Goal: Check status: Check status

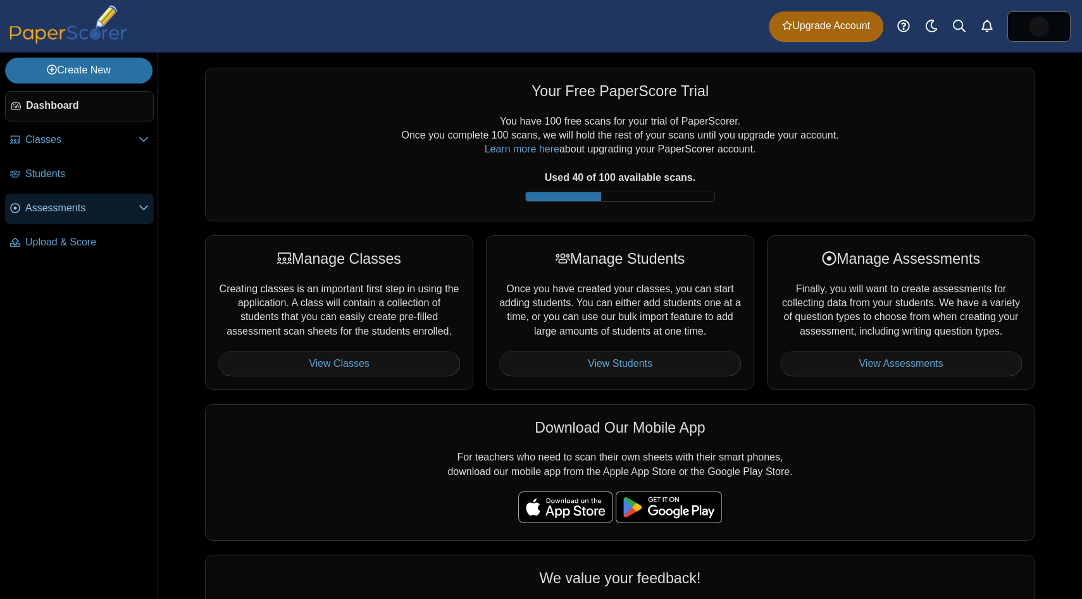
click at [92, 199] on link "Assessments" at bounding box center [79, 209] width 149 height 30
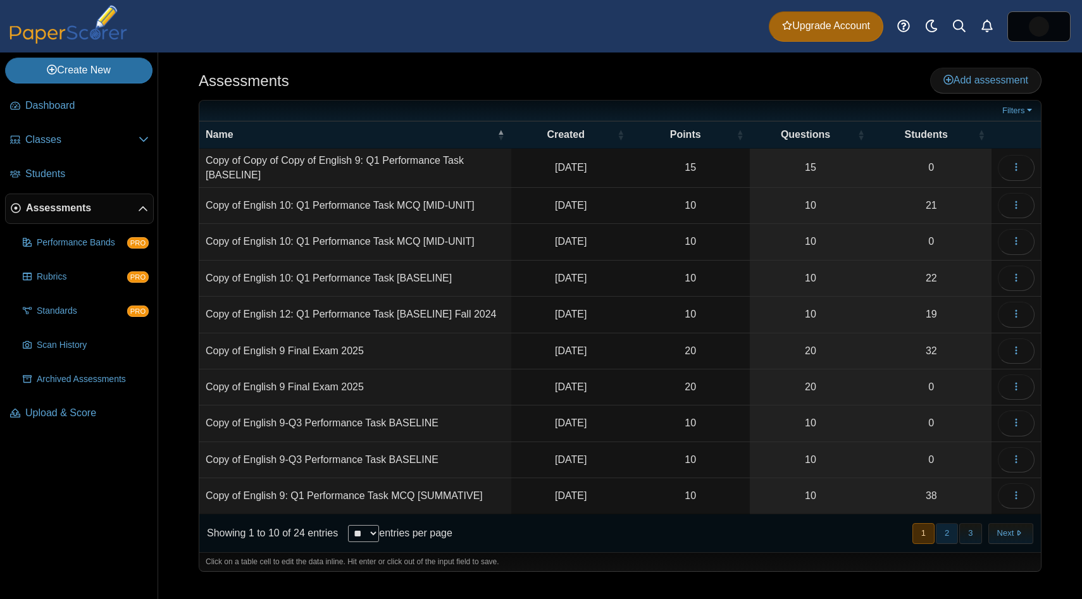
click at [952, 539] on button "2" at bounding box center [947, 533] width 22 height 21
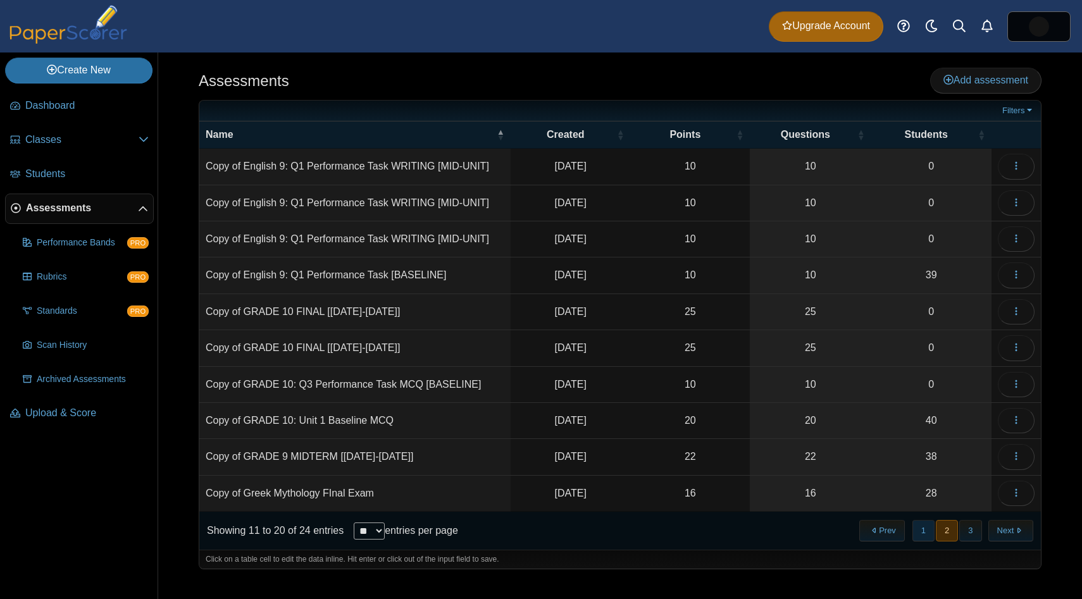
click at [927, 540] on button "1" at bounding box center [923, 530] width 22 height 21
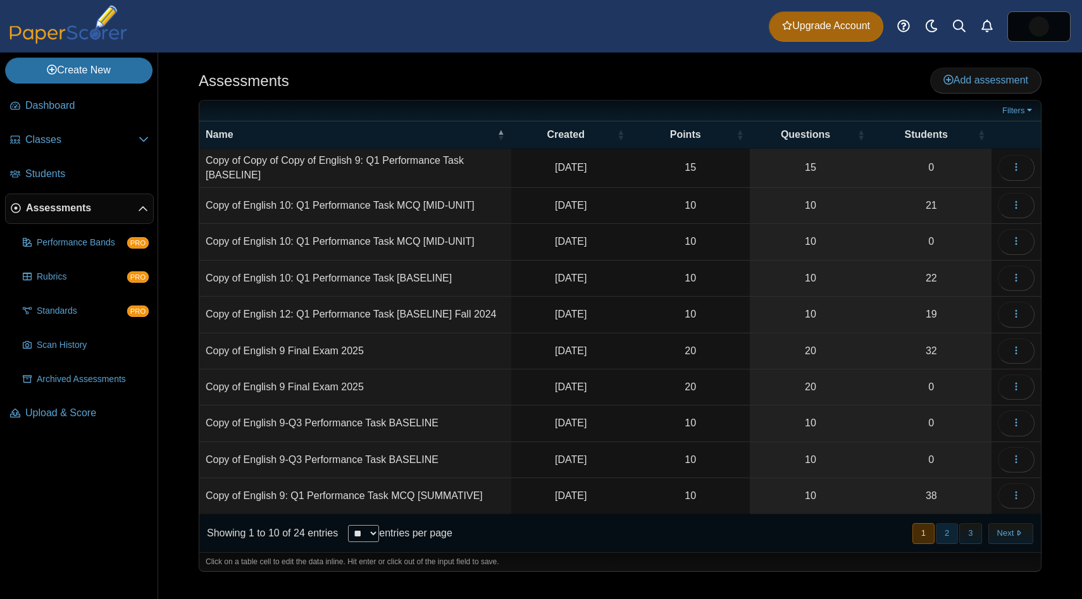
click at [946, 539] on button "2" at bounding box center [947, 533] width 22 height 21
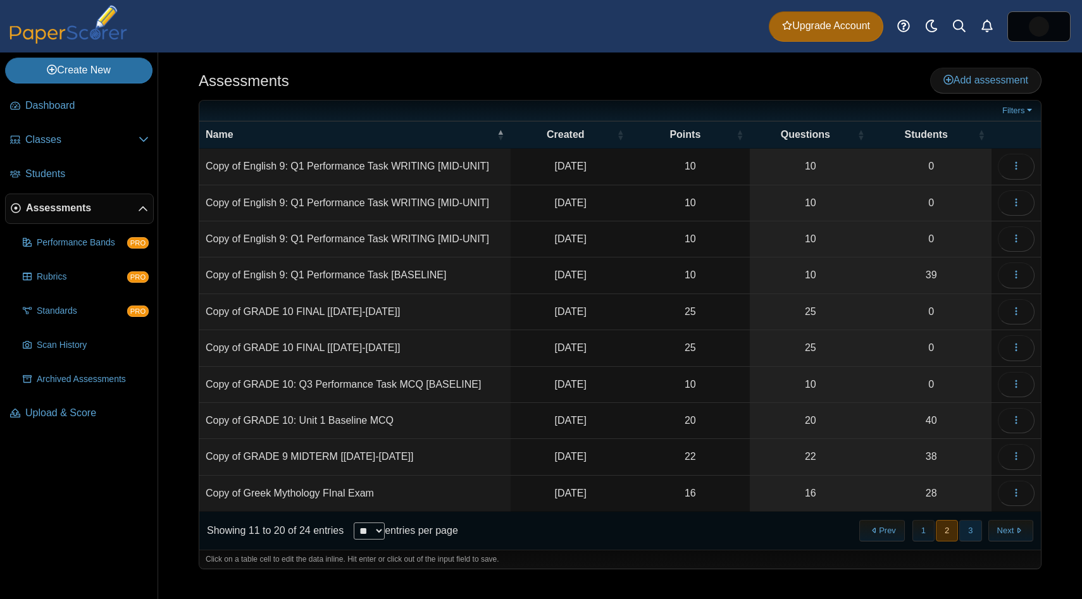
click at [964, 537] on button "3" at bounding box center [970, 530] width 22 height 21
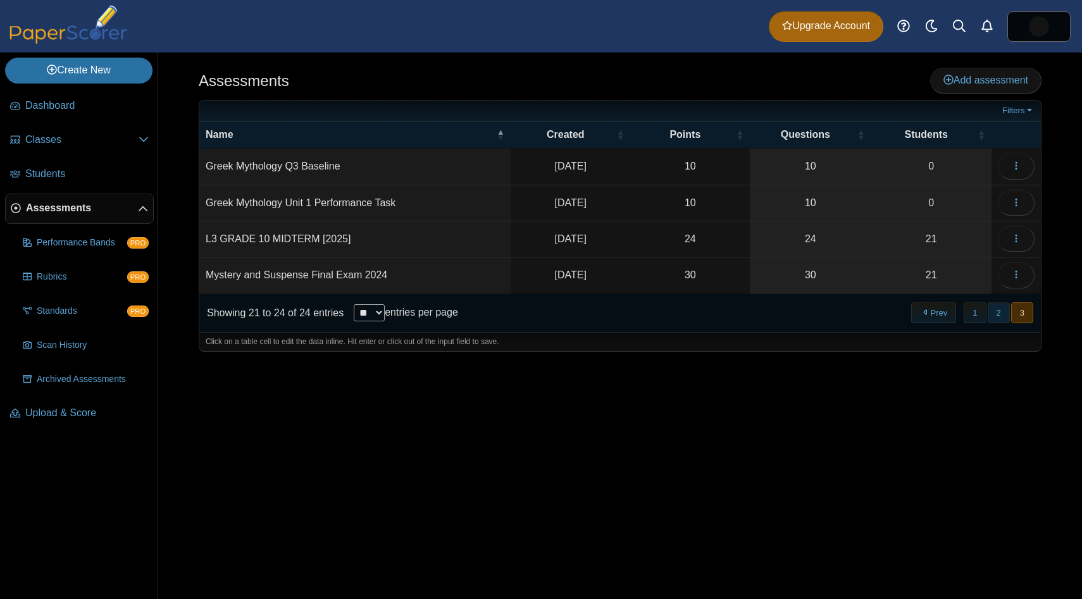
click at [995, 316] on button "2" at bounding box center [999, 312] width 22 height 21
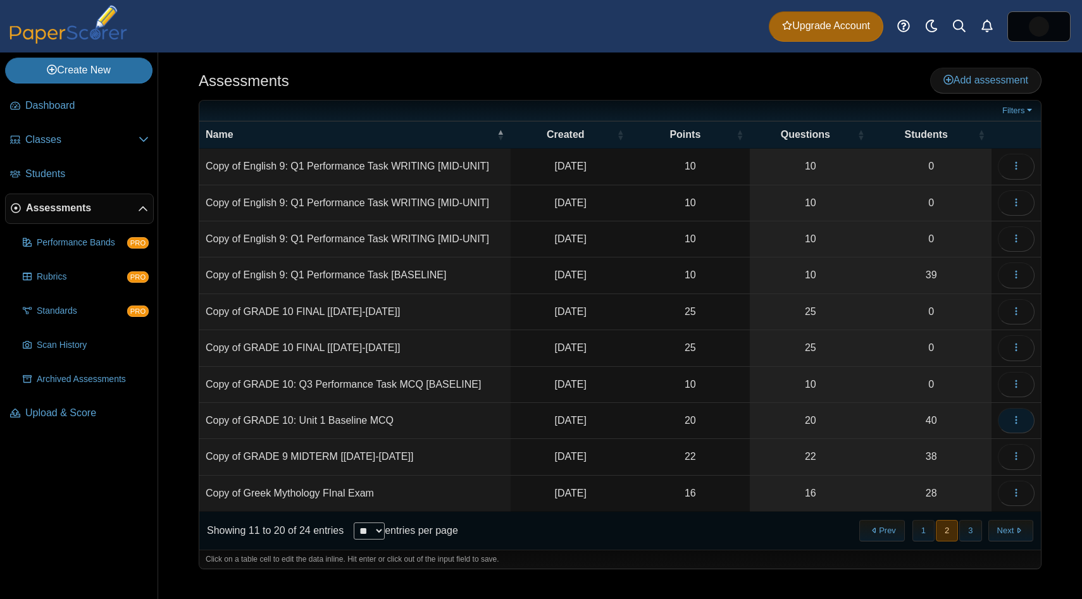
click at [1027, 424] on button "button" at bounding box center [1016, 420] width 37 height 25
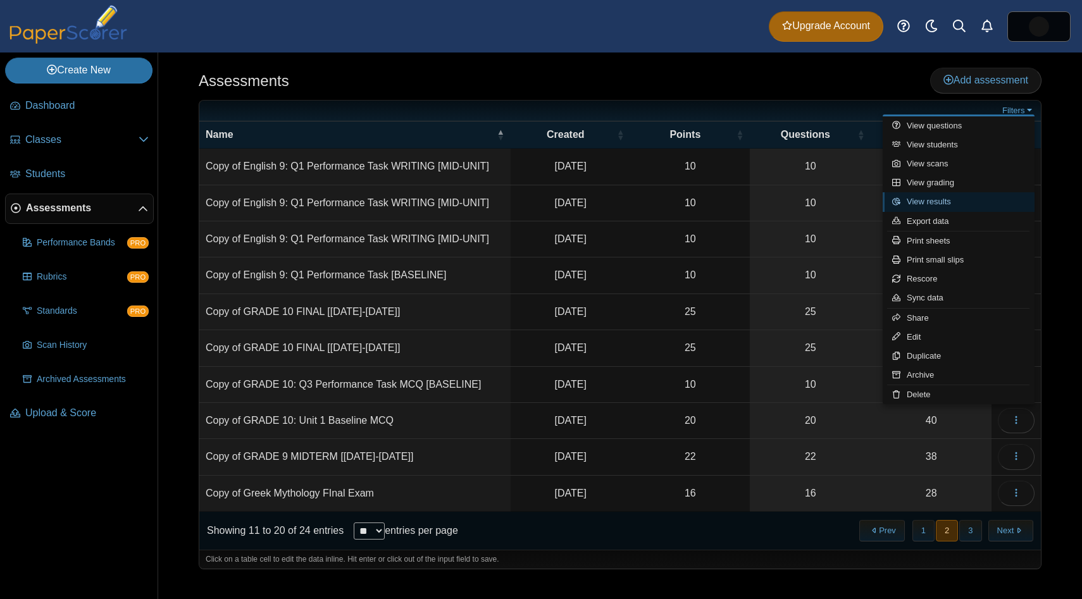
click at [970, 203] on link "View results" at bounding box center [958, 201] width 152 height 19
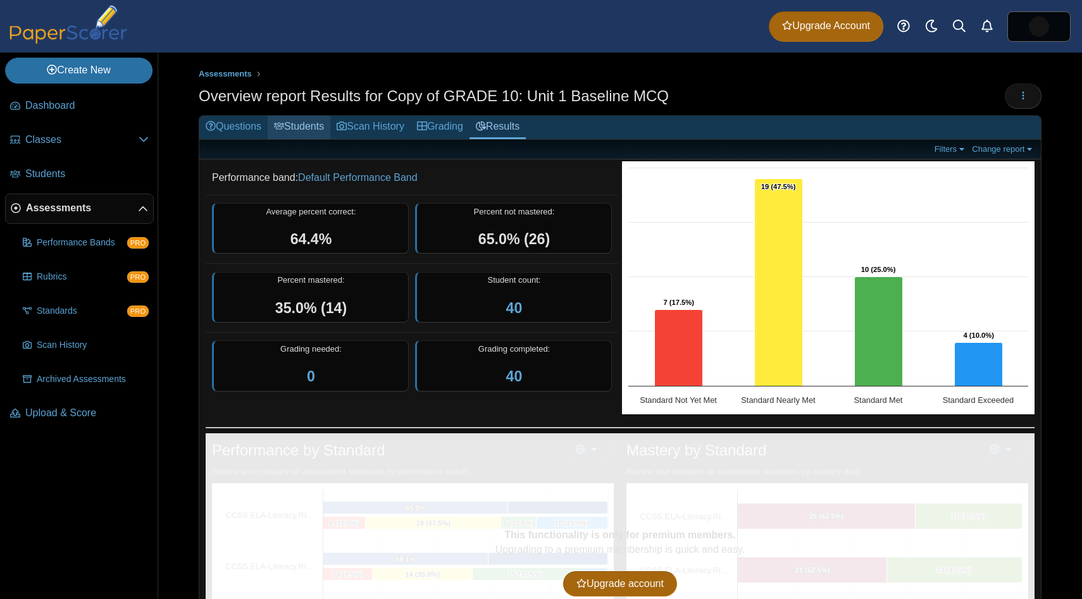
click at [309, 127] on link "Students" at bounding box center [299, 127] width 63 height 23
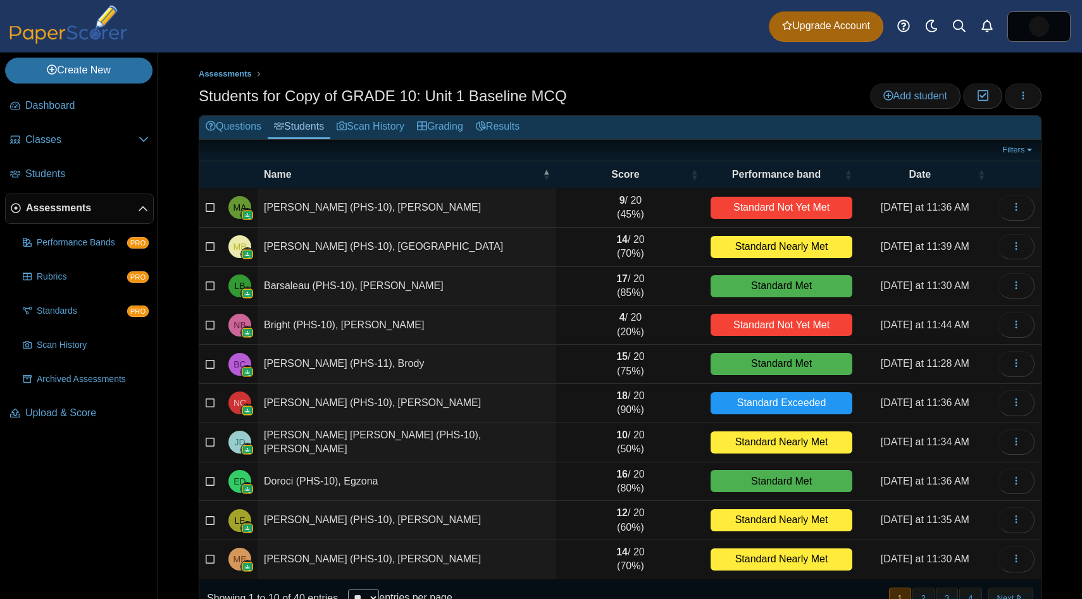
scroll to position [35, 0]
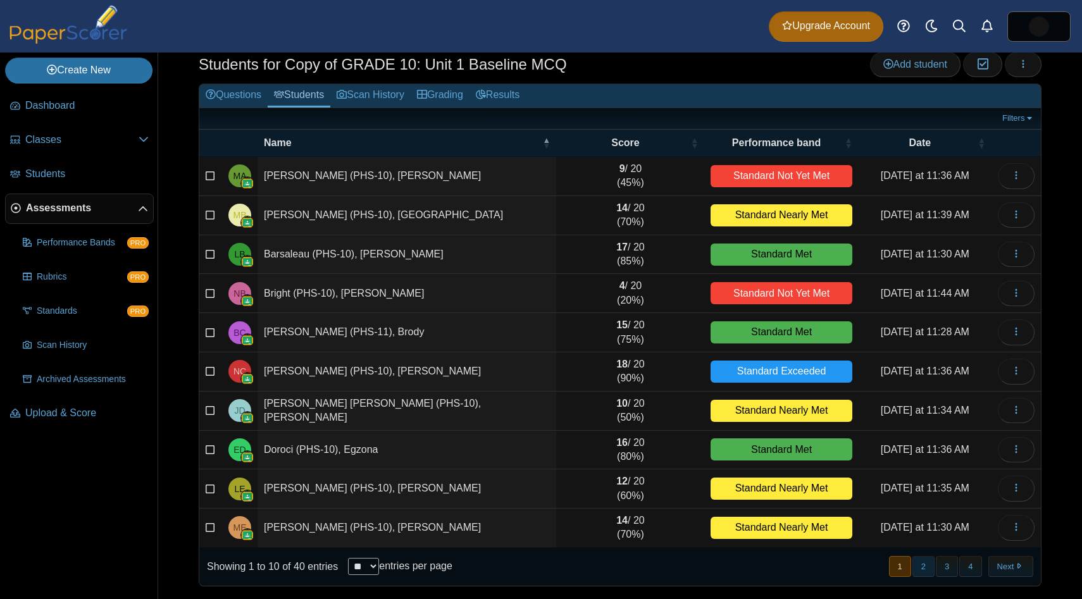
click at [923, 573] on button "2" at bounding box center [923, 566] width 22 height 21
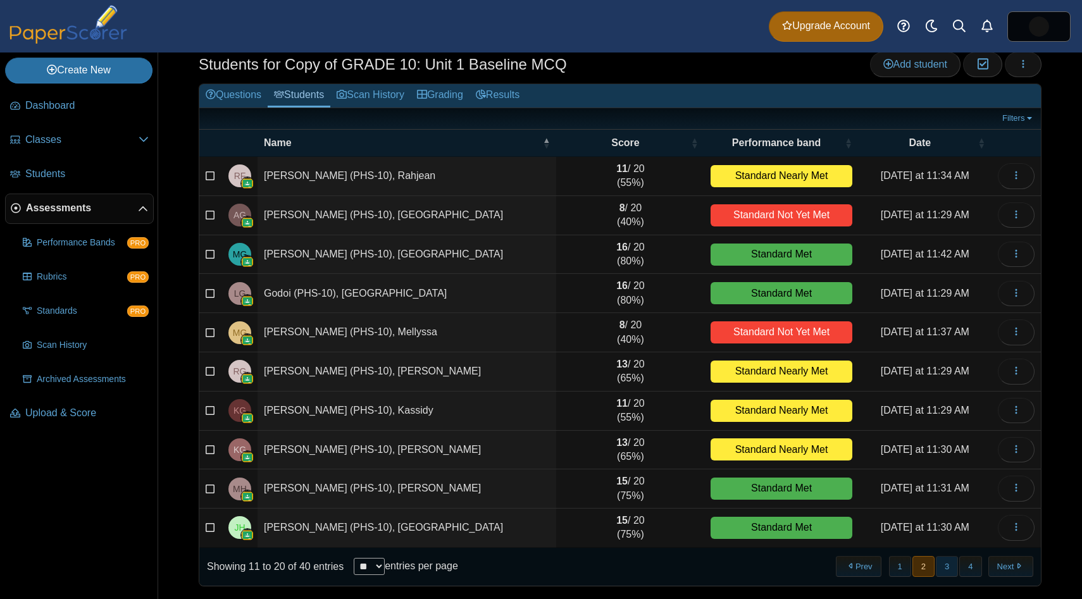
click at [948, 572] on button "3" at bounding box center [947, 566] width 22 height 21
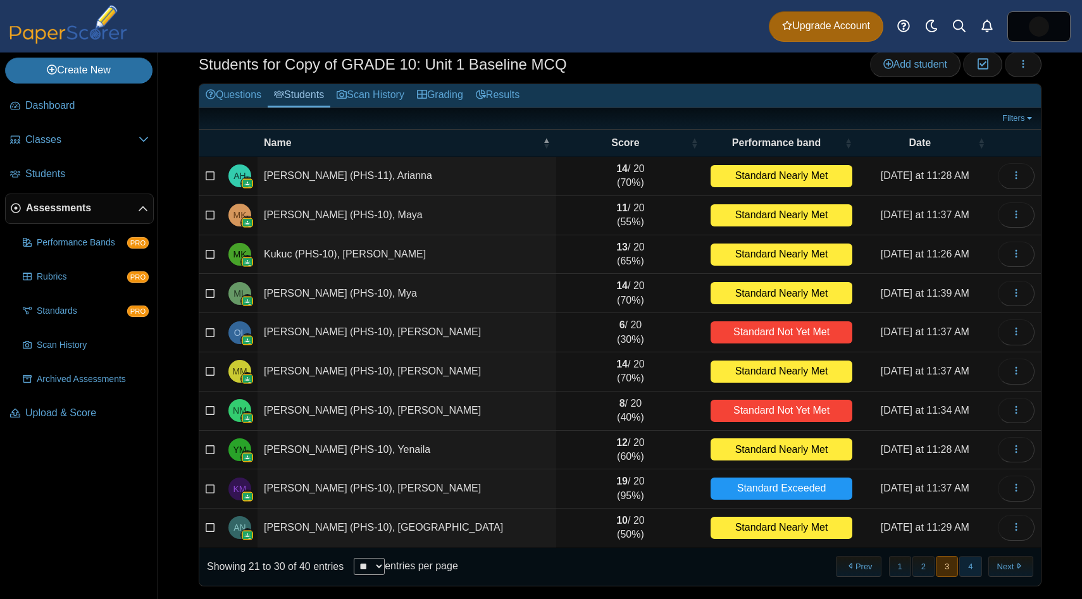
click at [964, 569] on button "4" at bounding box center [970, 566] width 22 height 21
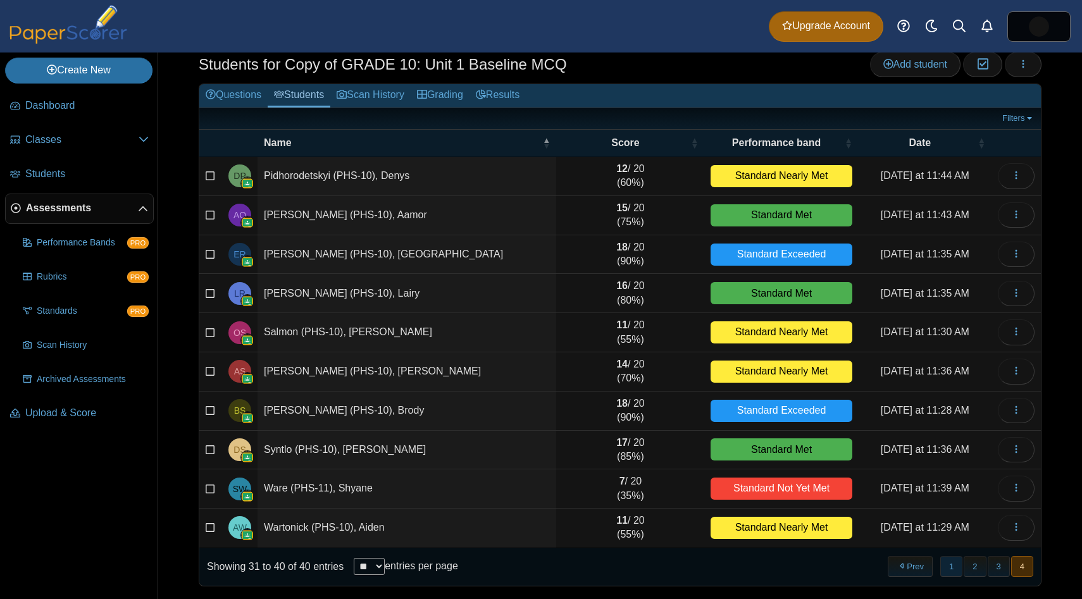
click at [959, 569] on button "1" at bounding box center [951, 566] width 22 height 21
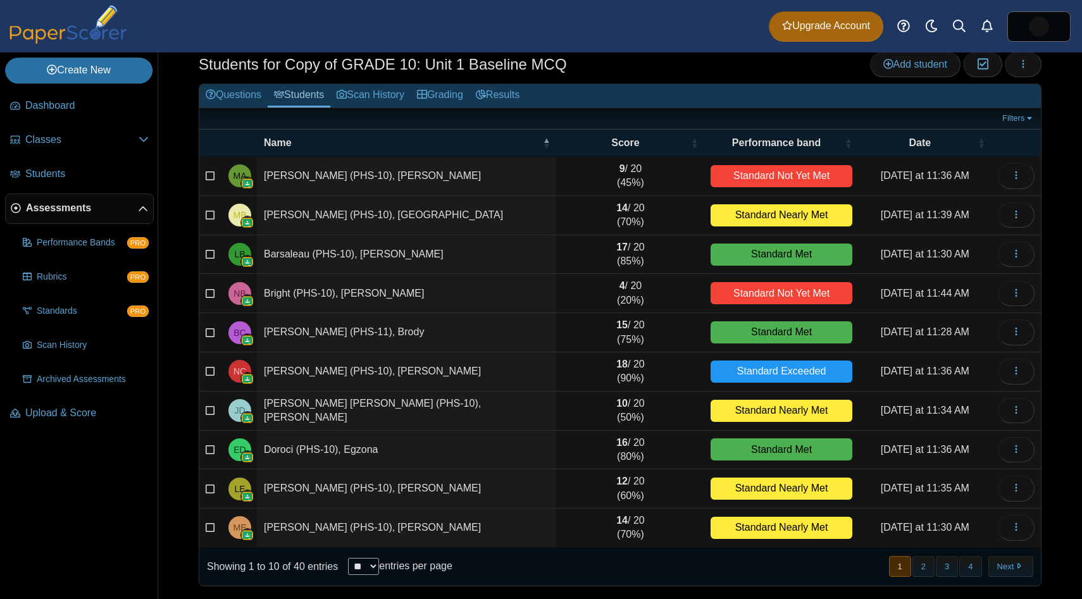
scroll to position [0, 0]
